Goal: Information Seeking & Learning: Learn about a topic

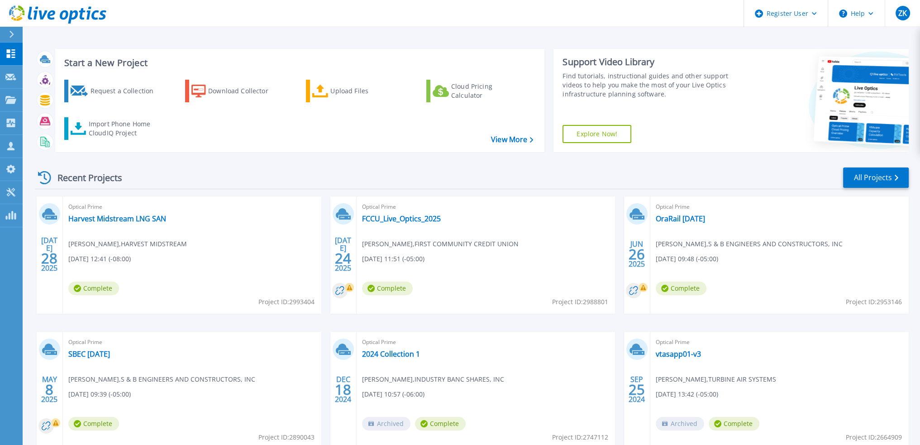
click at [323, 207] on div "JUL 28 2025 Optical Prime Harvest Midstream LNG SAN Jake Hawkins , HARVEST MIDS…" at bounding box center [468, 331] width 881 height 271
click at [14, 29] on div at bounding box center [15, 34] width 14 height 15
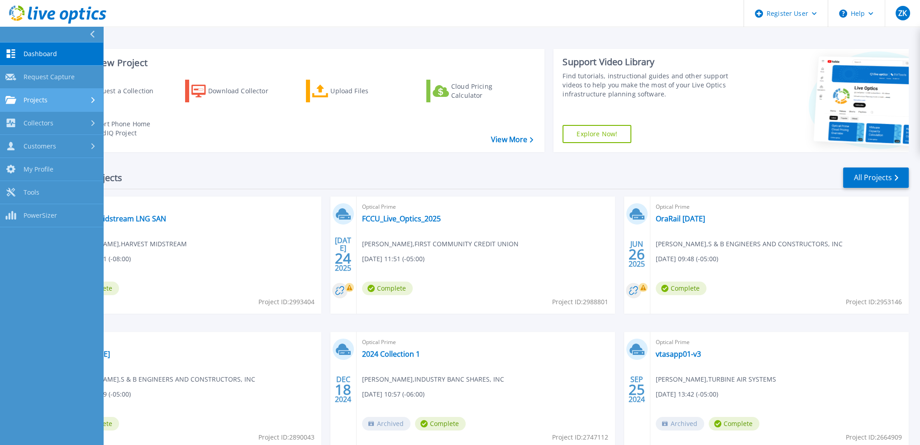
click at [42, 103] on span "Projects" at bounding box center [36, 100] width 24 height 8
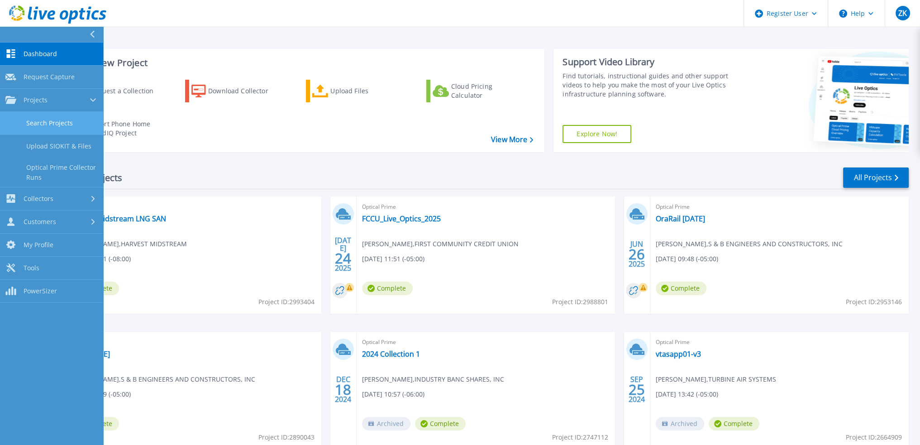
click at [62, 124] on link "Search Projects" at bounding box center [51, 123] width 103 height 23
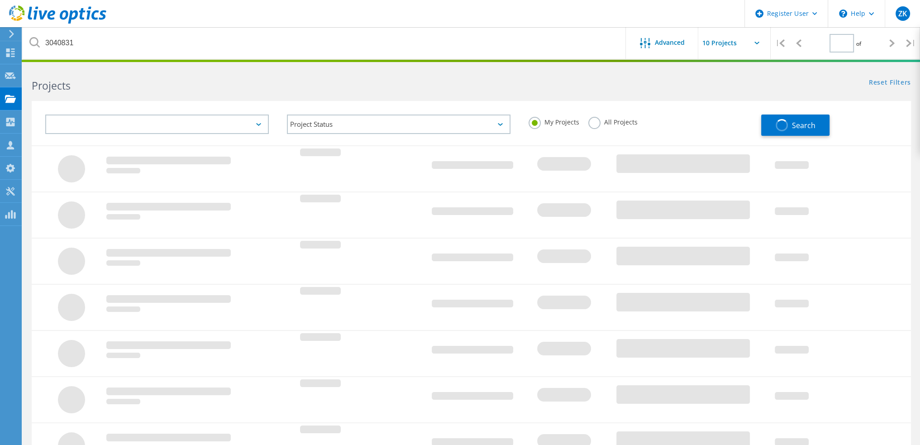
type input "1"
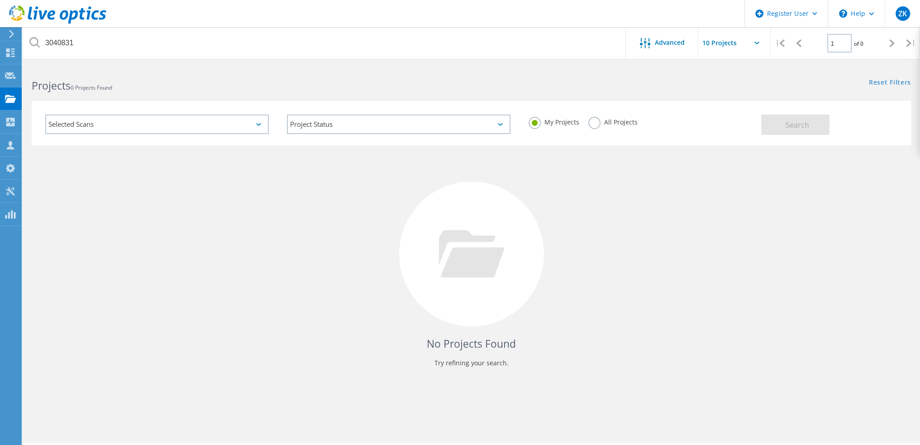
click at [589, 122] on label "All Projects" at bounding box center [612, 121] width 49 height 9
click at [0, 0] on input "All Projects" at bounding box center [0, 0] width 0 height 0
click at [797, 115] on button "Search" at bounding box center [795, 125] width 68 height 20
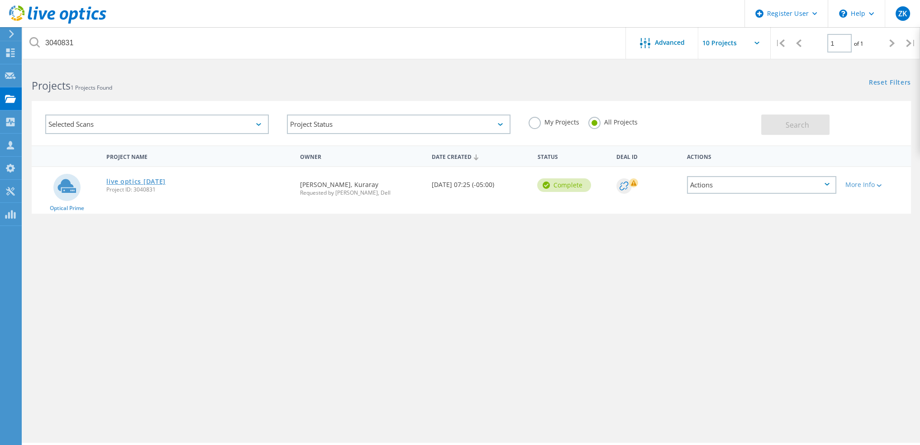
click at [145, 181] on link "live optics [DATE]" at bounding box center [135, 181] width 59 height 6
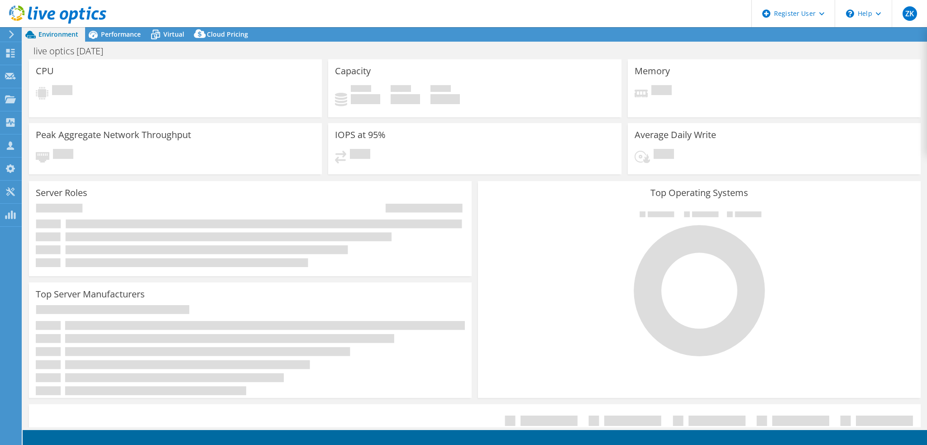
select select "USD"
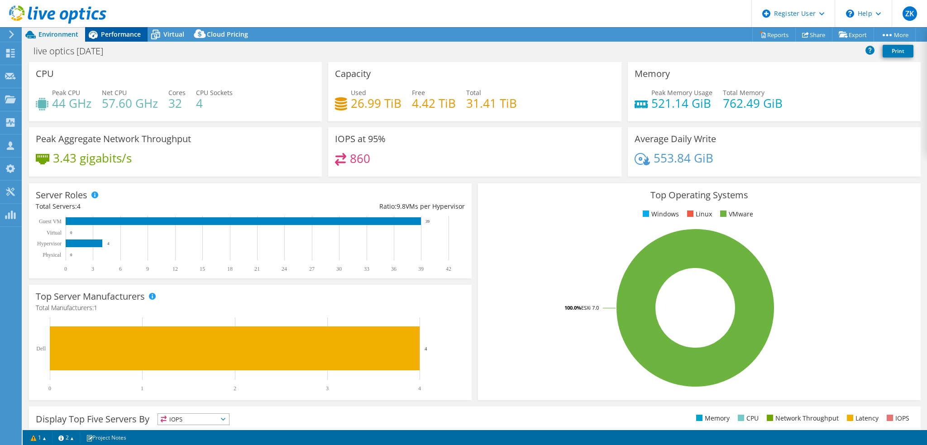
click at [100, 32] on icon at bounding box center [93, 35] width 16 height 16
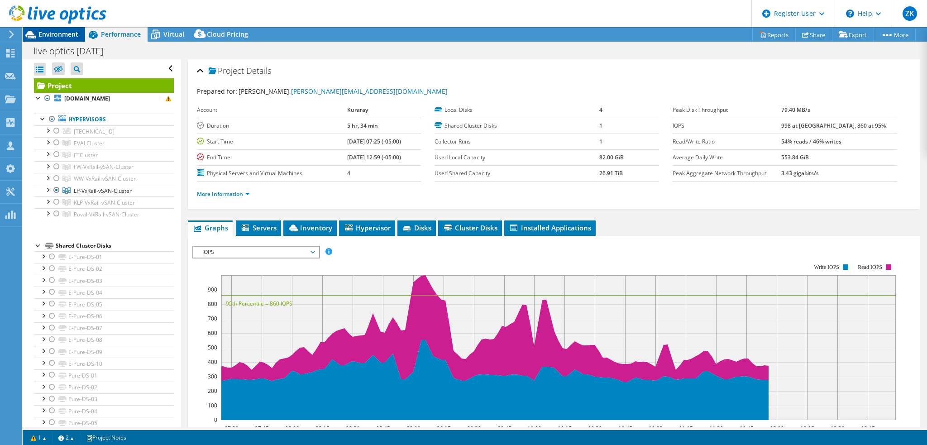
click at [56, 36] on span "Environment" at bounding box center [58, 34] width 40 height 9
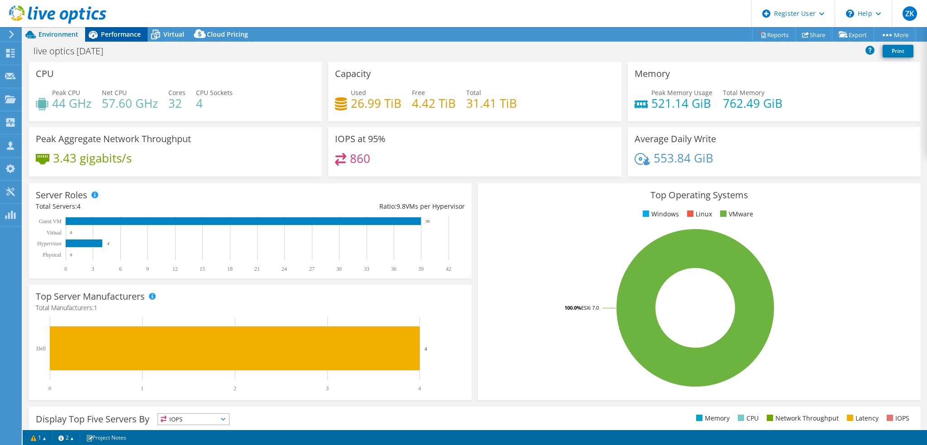
click at [117, 34] on span "Performance" at bounding box center [121, 34] width 40 height 9
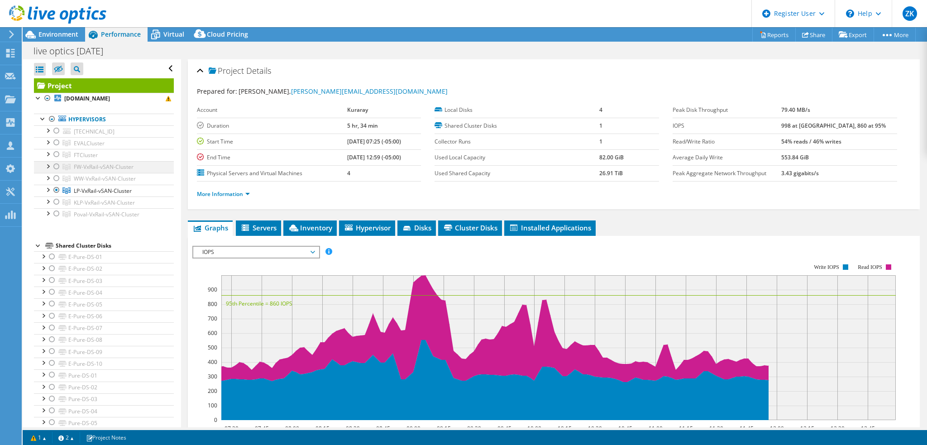
click at [56, 167] on div at bounding box center [56, 166] width 9 height 11
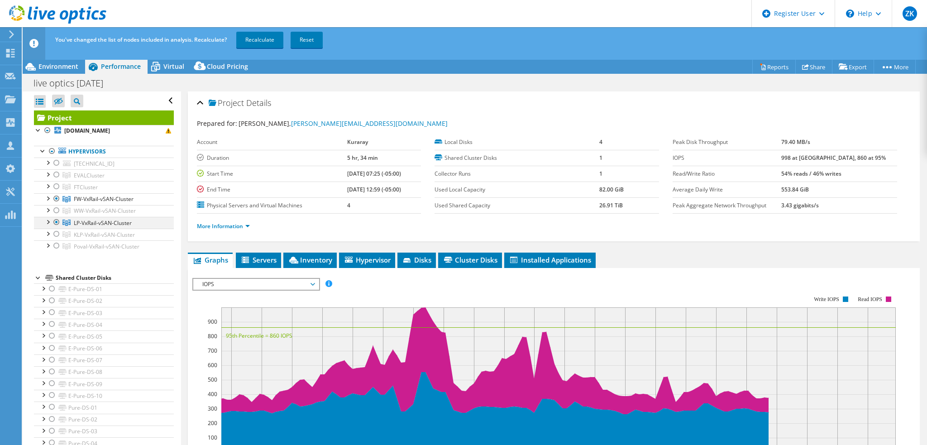
click at [56, 220] on div at bounding box center [56, 222] width 9 height 11
click at [260, 41] on link "Recalculate" at bounding box center [259, 40] width 47 height 16
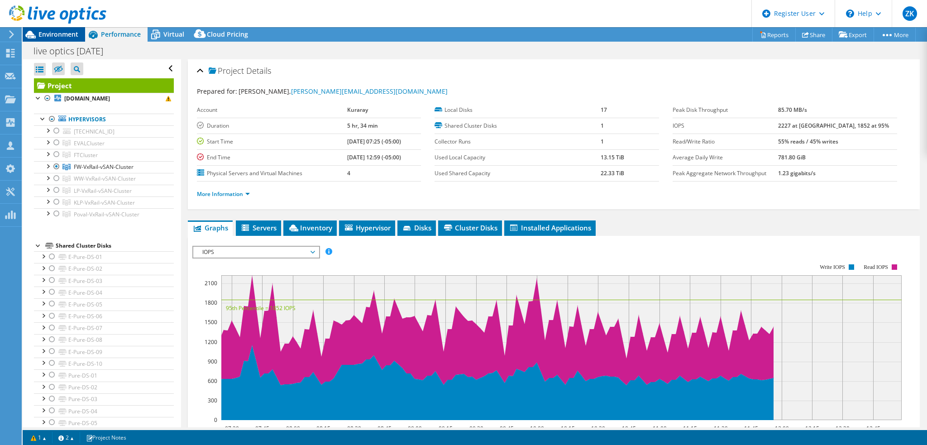
click at [67, 33] on span "Environment" at bounding box center [58, 34] width 40 height 9
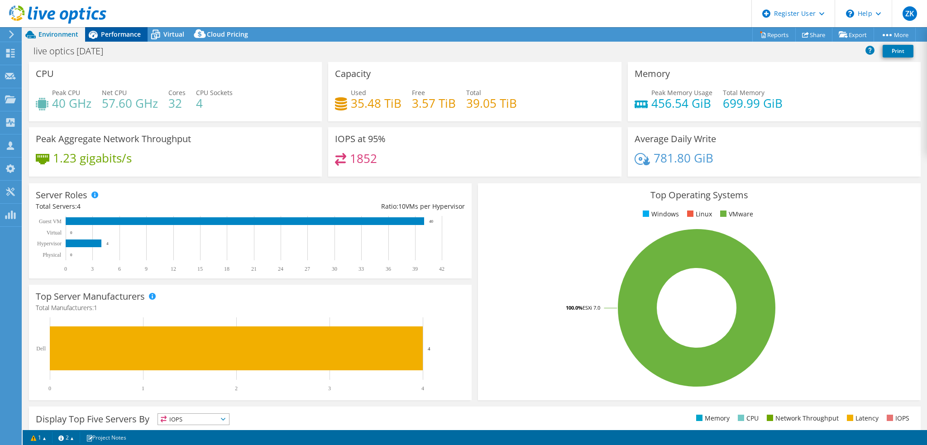
click at [105, 36] on span "Performance" at bounding box center [121, 34] width 40 height 9
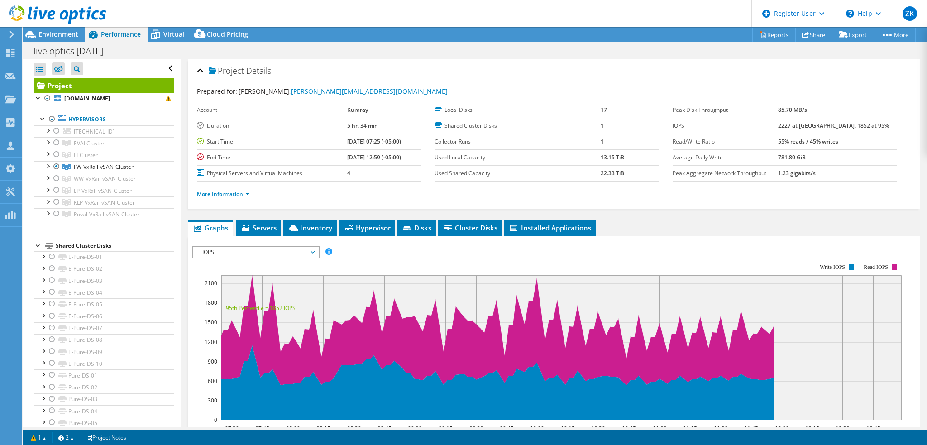
click at [521, 63] on div "Project Details" at bounding box center [554, 71] width 714 height 19
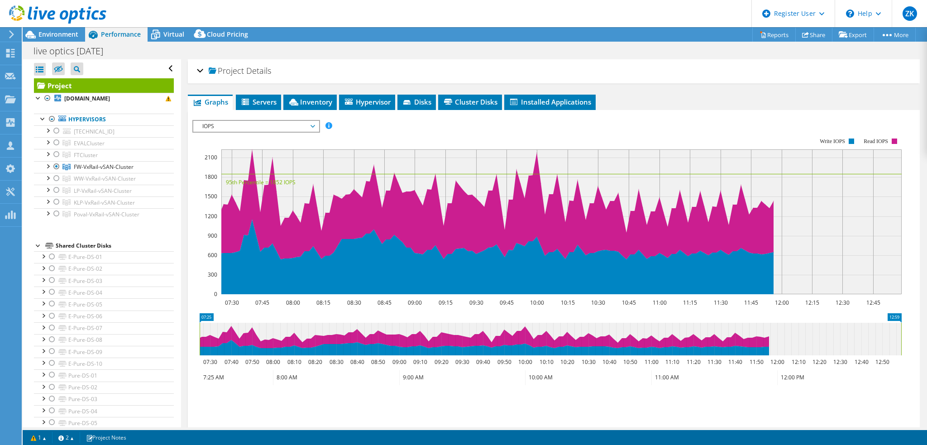
click at [521, 69] on div "Project Details" at bounding box center [554, 71] width 714 height 19
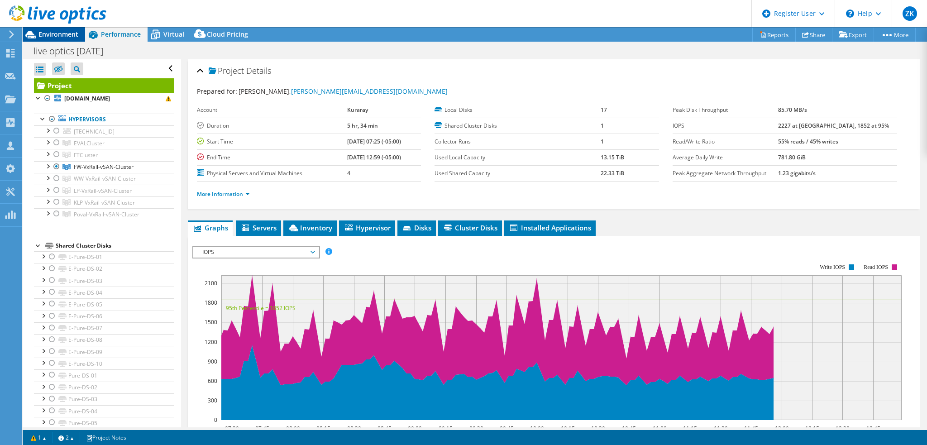
click at [50, 33] on span "Environment" at bounding box center [58, 34] width 40 height 9
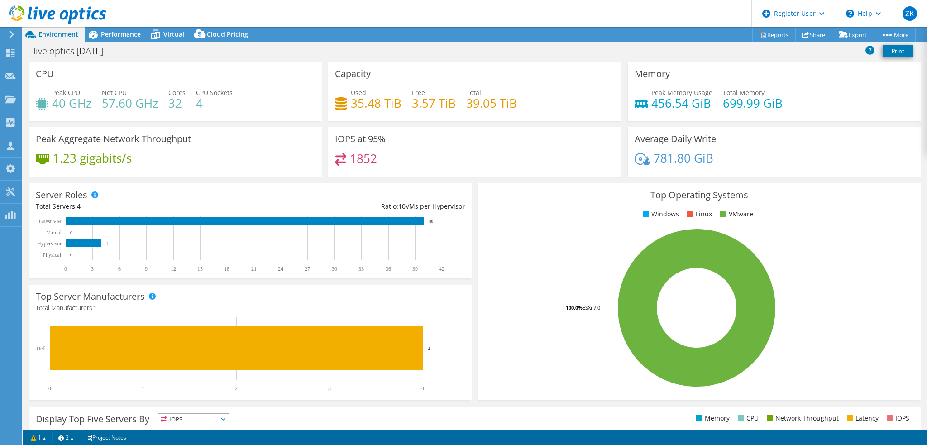
click at [451, 44] on div "live optics 9.4.2025 Print" at bounding box center [475, 51] width 904 height 17
click at [416, 178] on div "IOPS at 95% 1852" at bounding box center [474, 154] width 299 height 55
drag, startPoint x: 469, startPoint y: 177, endPoint x: 495, endPoint y: 176, distance: 25.8
click at [469, 177] on div "IOPS at 95% 1852" at bounding box center [474, 154] width 299 height 55
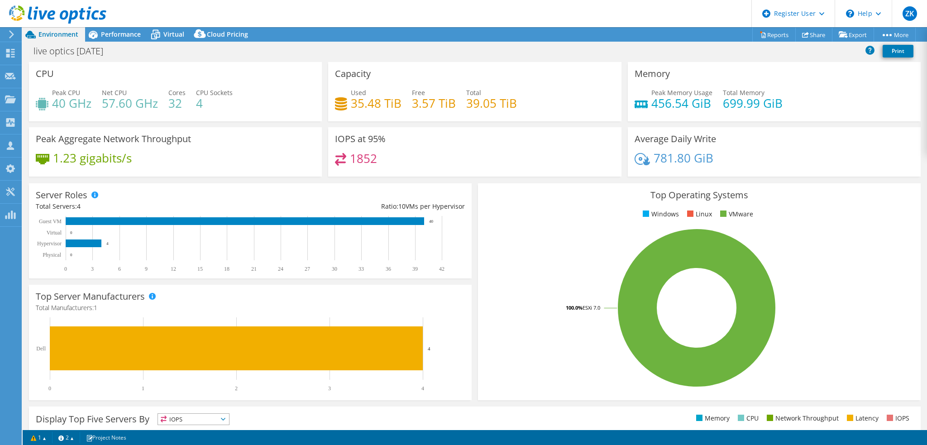
click at [468, 177] on div "IOPS at 95% 1852" at bounding box center [474, 154] width 299 height 55
